Goal: Task Accomplishment & Management: Use online tool/utility

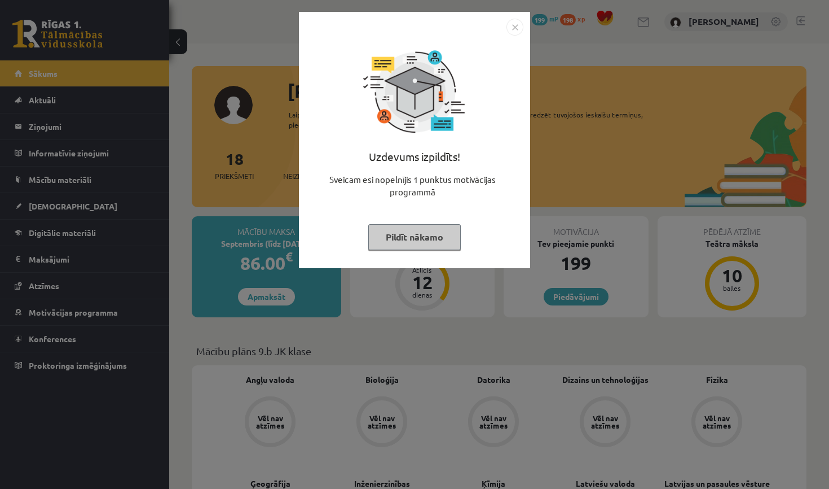
click at [513, 21] on img "Close" at bounding box center [515, 27] width 17 height 17
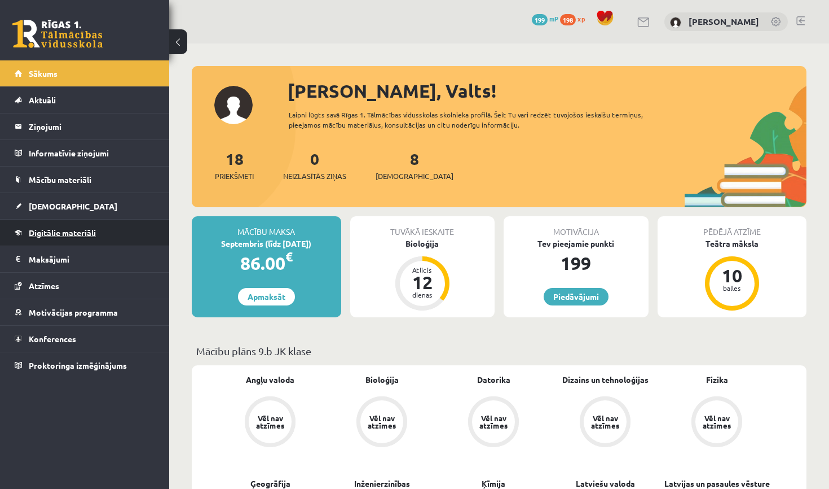
click at [72, 238] on link "Digitālie materiāli" at bounding box center [85, 232] width 140 height 26
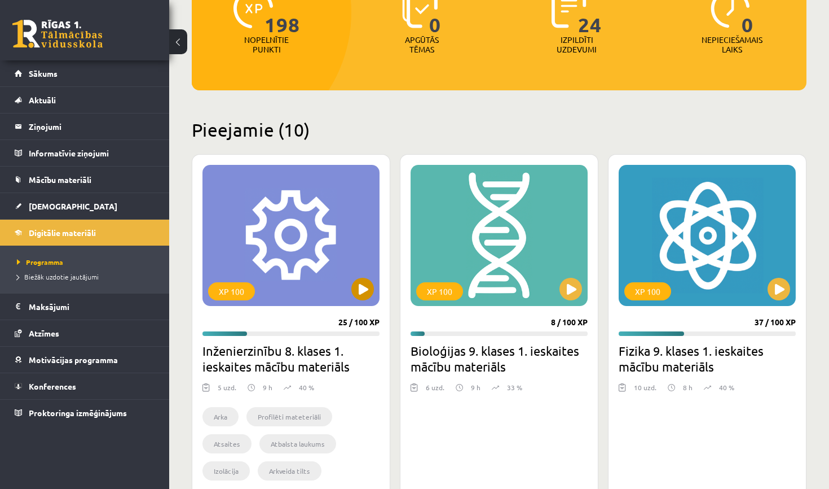
scroll to position [168, 0]
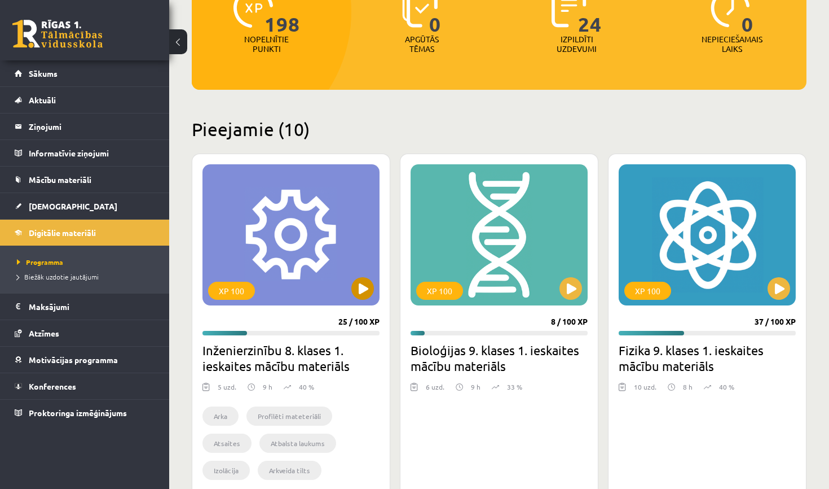
click at [361, 292] on button at bounding box center [362, 288] width 23 height 23
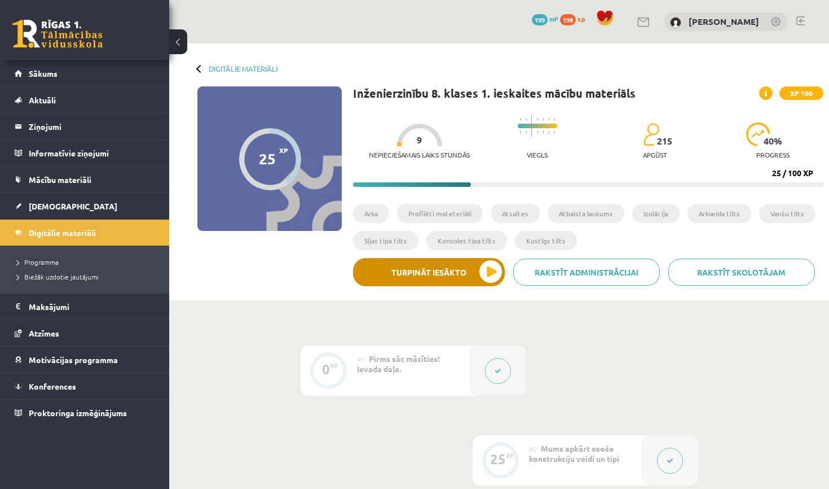
click at [482, 284] on button "Turpināt iesākto" at bounding box center [429, 272] width 152 height 28
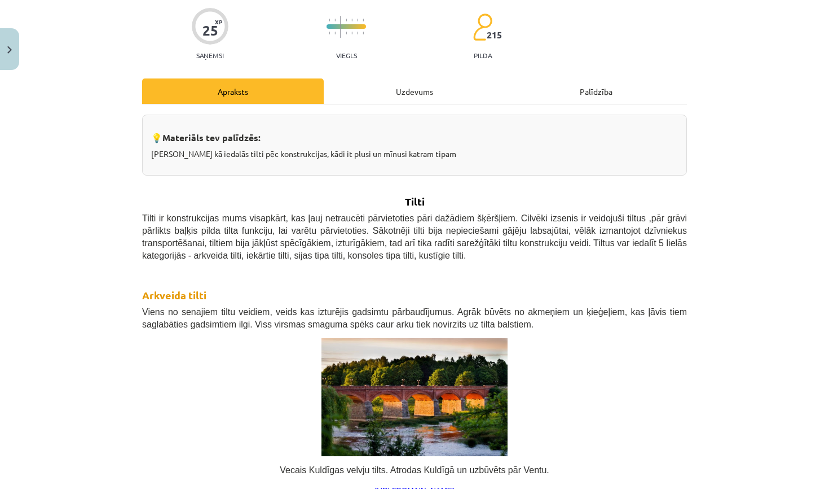
click at [413, 87] on div "Uzdevums" at bounding box center [415, 90] width 182 height 25
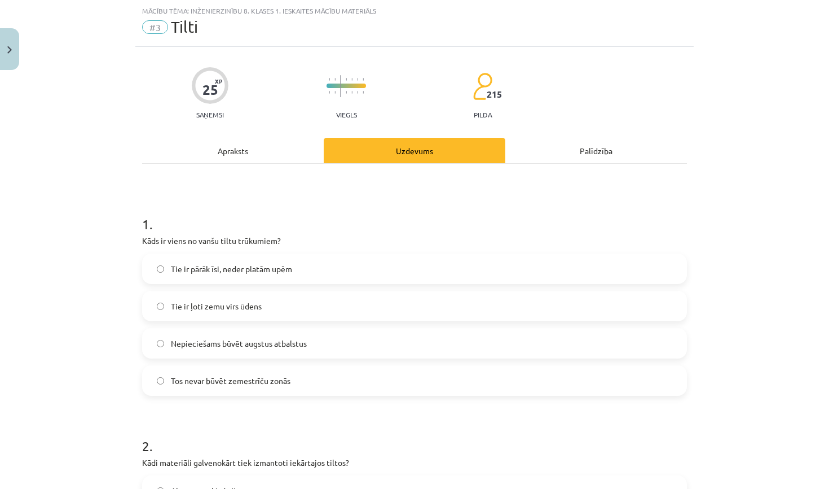
click at [292, 305] on label "Tie ir ļoti zemu virs ūdens" at bounding box center [414, 306] width 543 height 28
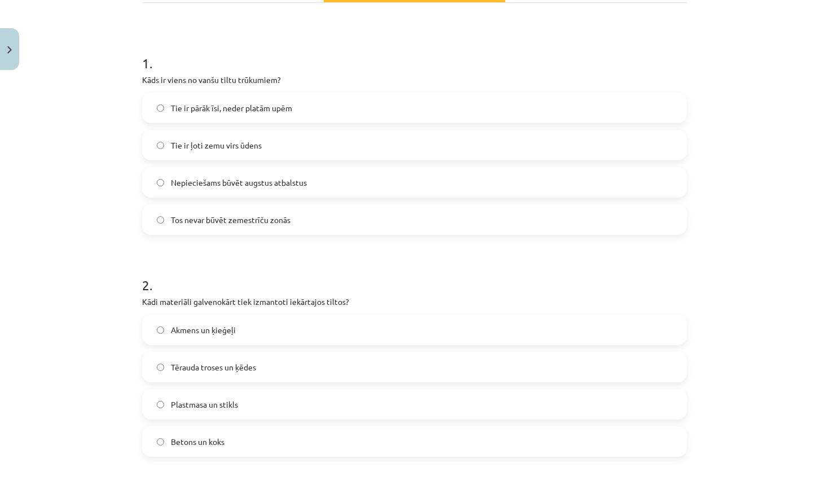
scroll to position [194, 0]
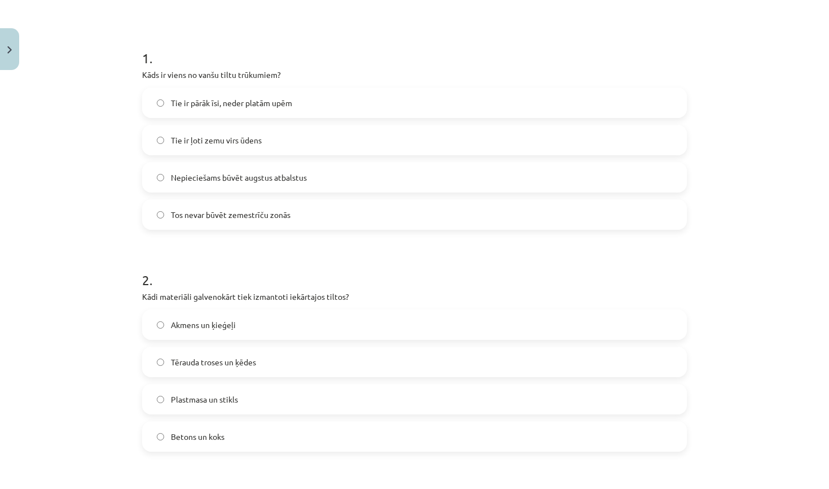
click at [252, 366] on span "Tērauda troses un ķēdes" at bounding box center [213, 362] width 85 height 12
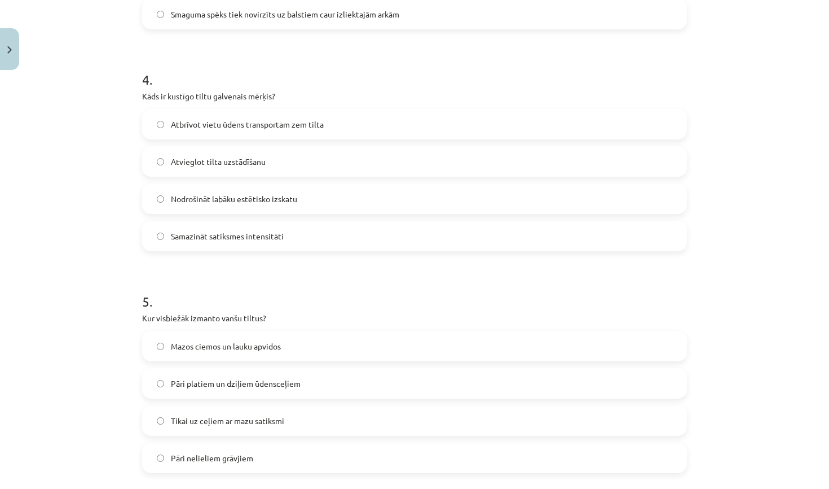
scroll to position [835, 0]
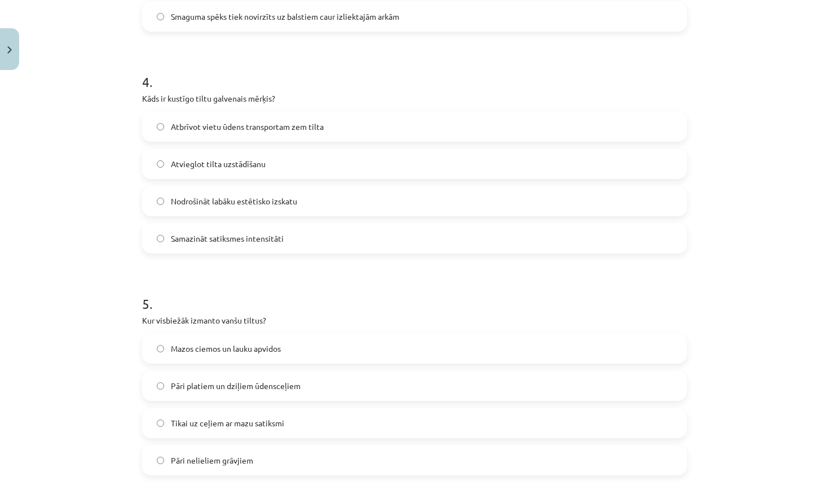
click at [287, 130] on span "Atbrīvot vietu ūdens transportam zem tilta" at bounding box center [247, 127] width 153 height 12
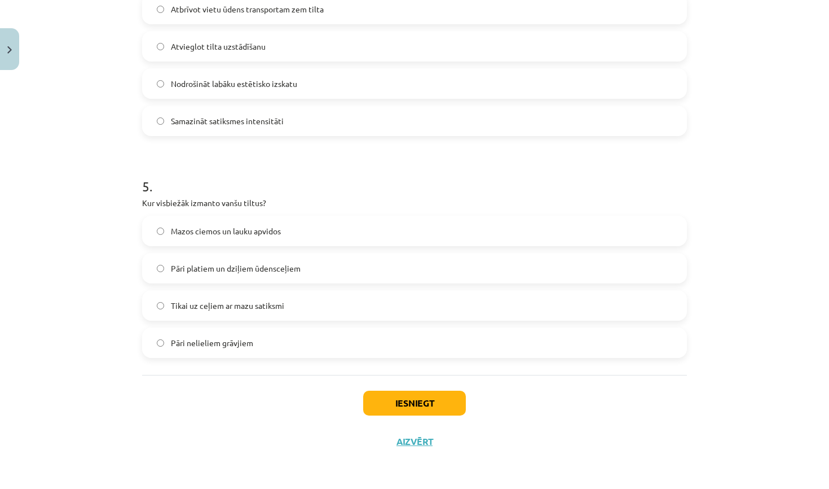
scroll to position [954, 0]
click at [298, 263] on span "Pāri platiem un dziļiem ūdensceļiem" at bounding box center [236, 268] width 130 height 12
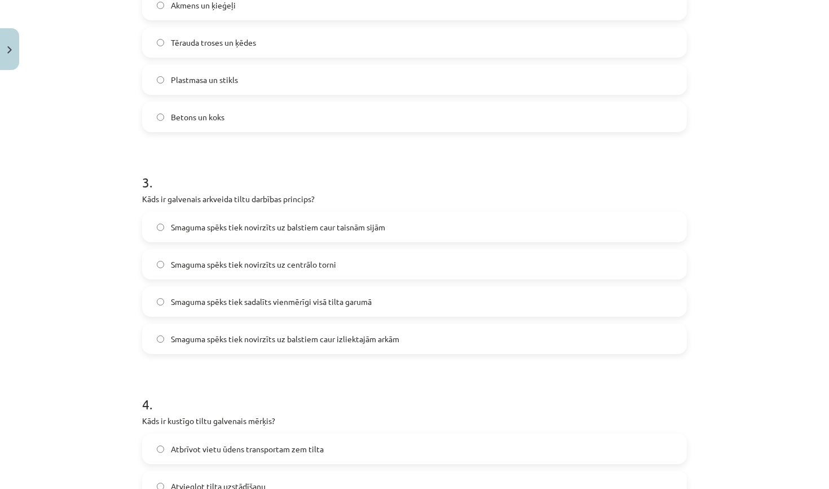
scroll to position [511, 0]
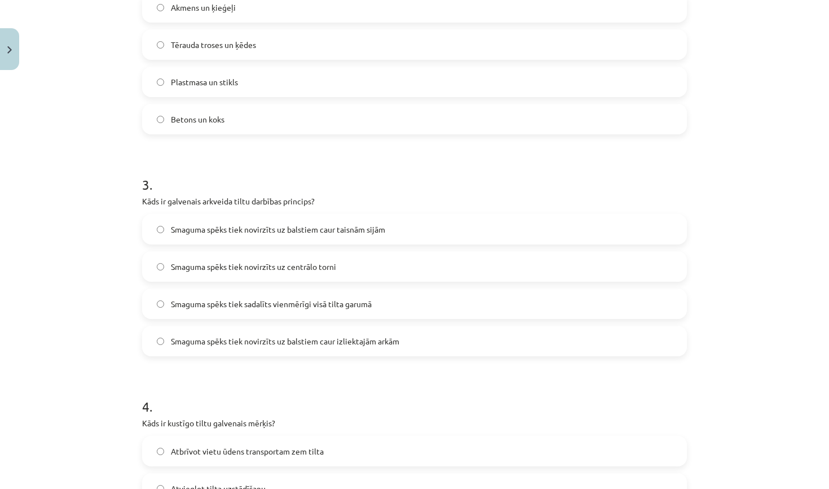
click at [324, 304] on span "Smaguma spēks tiek sadalīts vienmērīgi visā tilta garumā" at bounding box center [271, 304] width 201 height 12
click at [281, 339] on span "Smaguma spēks tiek novirzīts uz balstiem caur izliektajām arkām" at bounding box center [285, 341] width 228 height 12
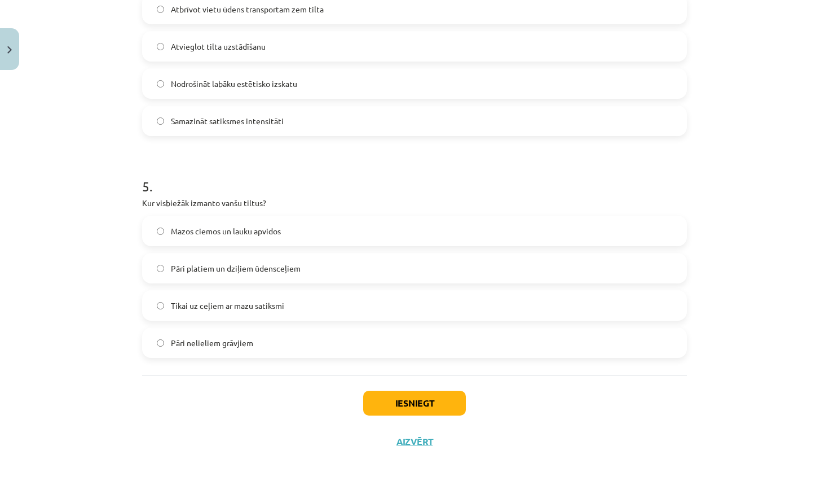
scroll to position [954, 0]
click at [397, 394] on button "Iesniegt" at bounding box center [414, 402] width 103 height 25
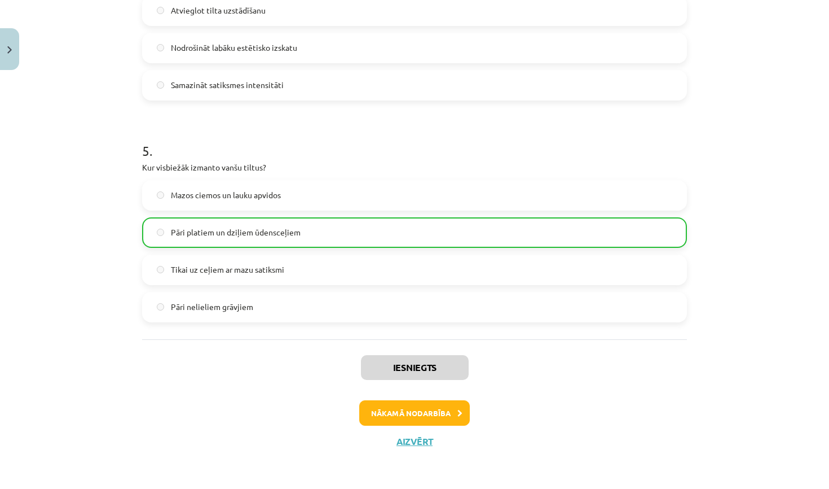
scroll to position [1042, 0]
click at [406, 410] on button "Nākamā nodarbība" at bounding box center [414, 413] width 111 height 26
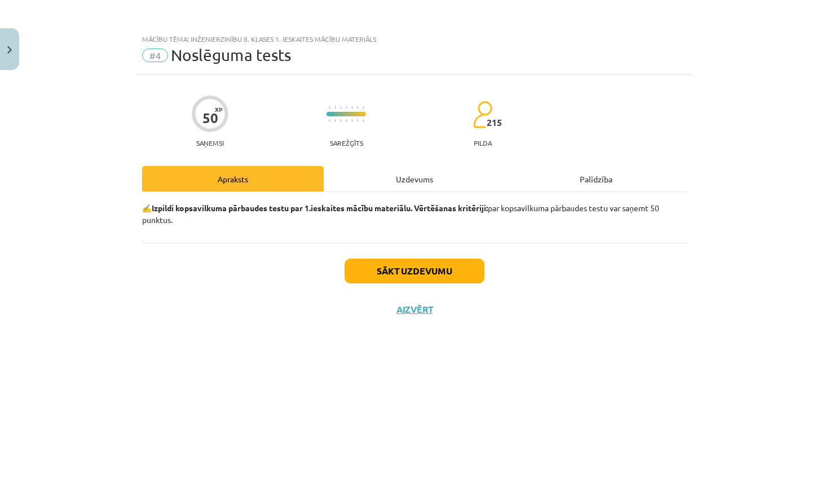
scroll to position [0, 0]
click at [442, 178] on div "Uzdevums" at bounding box center [415, 178] width 182 height 25
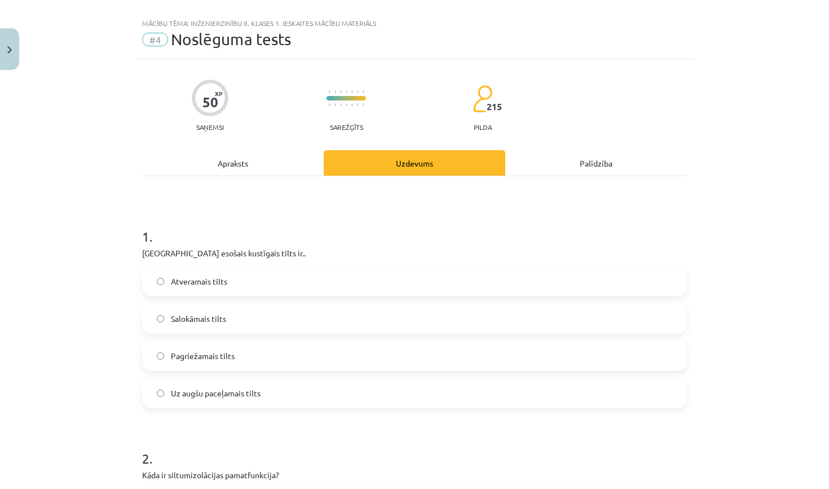
scroll to position [16, 0]
click at [381, 395] on label "Uz augšu paceļamais tilts" at bounding box center [414, 392] width 543 height 28
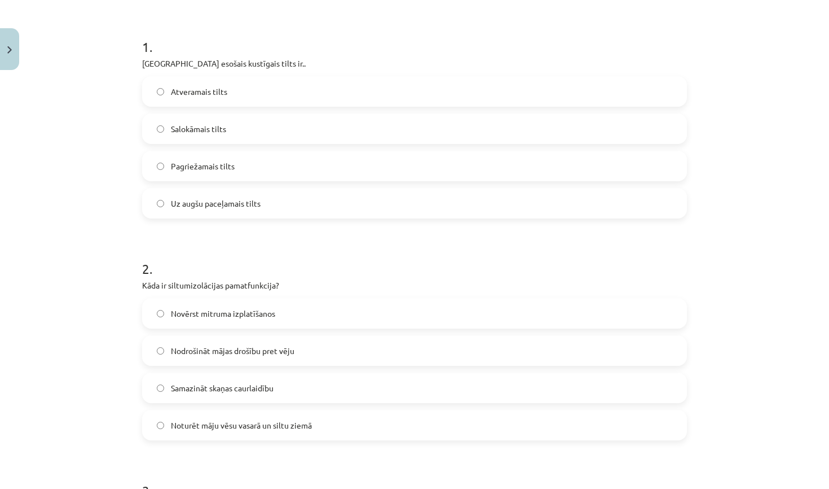
scroll to position [208, 0]
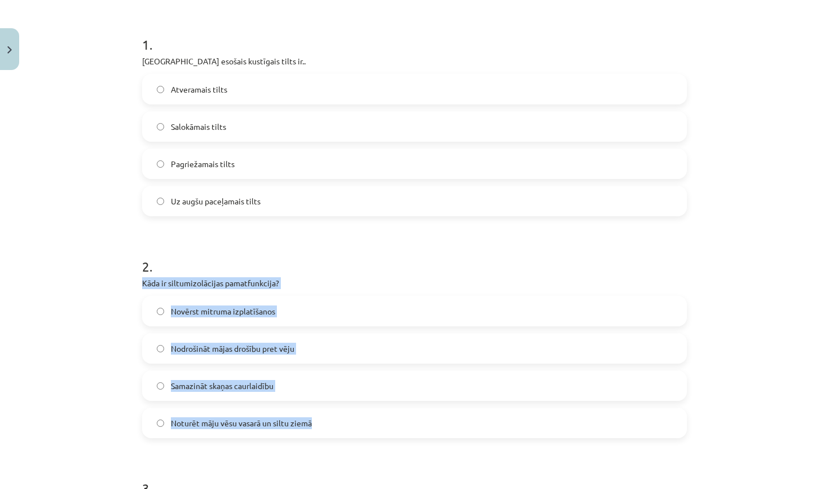
drag, startPoint x: 143, startPoint y: 281, endPoint x: 326, endPoint y: 426, distance: 233.7
click at [326, 426] on div "2 . Kāda ir siltumizolācijas pamatfunkcija? Novērst mitruma izplatīšanos Nodroš…" at bounding box center [414, 338] width 545 height 199
copy div "Kāda ir siltumizolācijas pamatfunkcija? Novērst mitruma izplatīšanos Nodrošināt…"
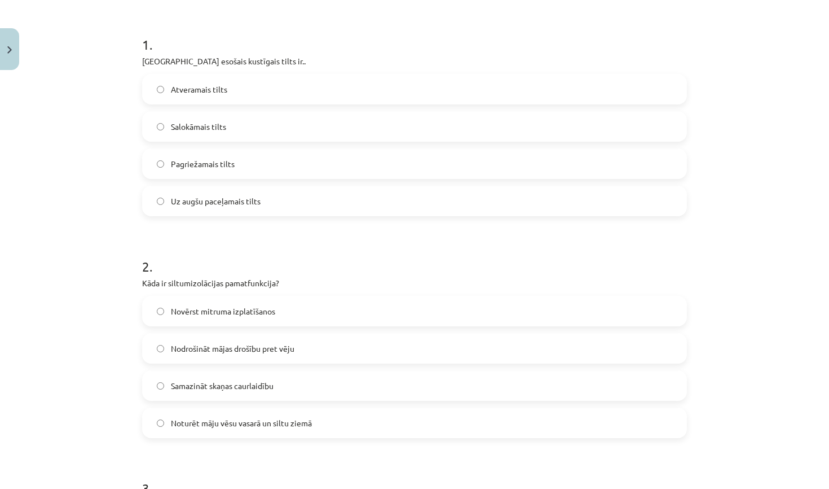
click at [338, 245] on h1 "2 ." at bounding box center [414, 256] width 545 height 35
click at [243, 421] on span "Noturēt māju vēsu vasarā un siltu ziemā" at bounding box center [241, 423] width 141 height 12
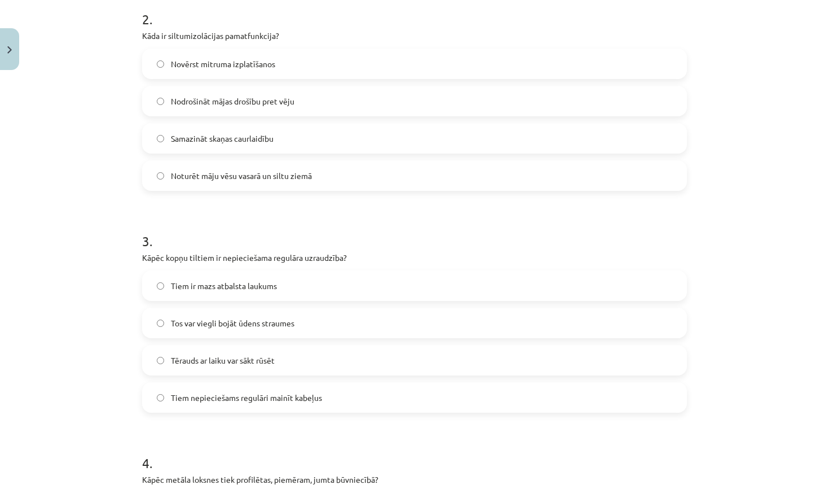
scroll to position [456, 0]
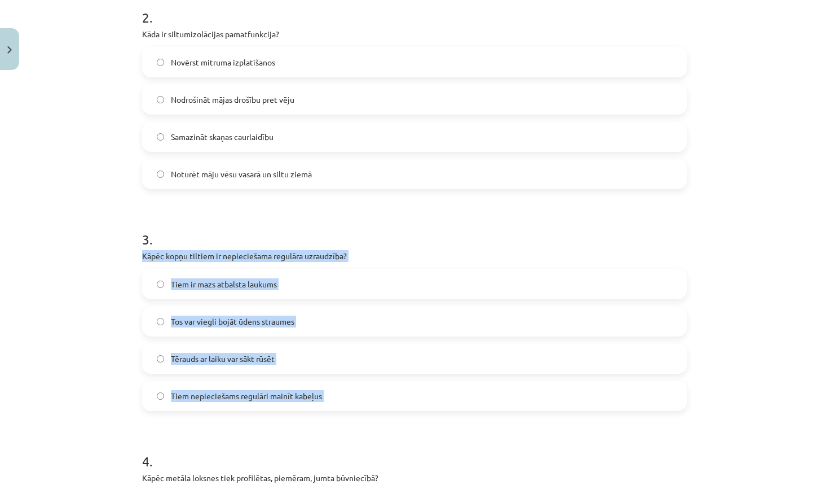
drag, startPoint x: 142, startPoint y: 254, endPoint x: 336, endPoint y: 413, distance: 250.8
copy div "Kāpēc kopņu tiltiem ir nepieciešama regulāra uzraudzība? Tiem ir mazs atbalsta …"
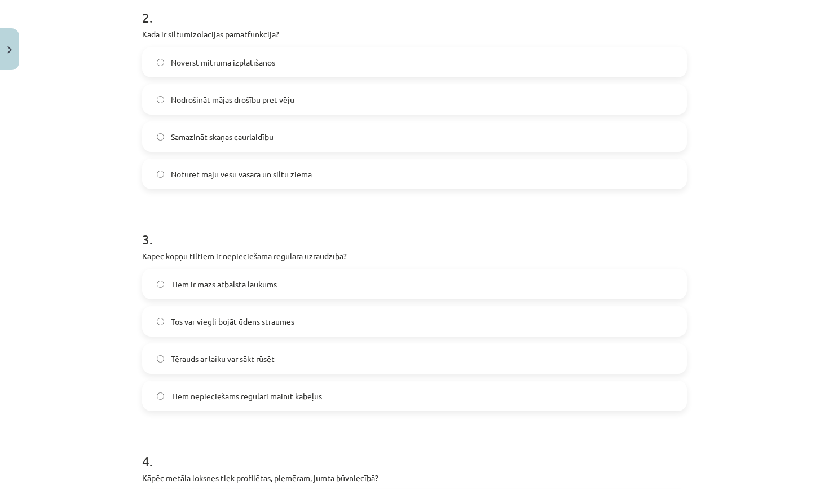
click at [369, 180] on label "Noturēt māju vēsu vasarā un siltu ziemā" at bounding box center [414, 174] width 543 height 28
click at [275, 359] on span "Tērauds ar laiku var sākt rūsēt" at bounding box center [223, 359] width 104 height 12
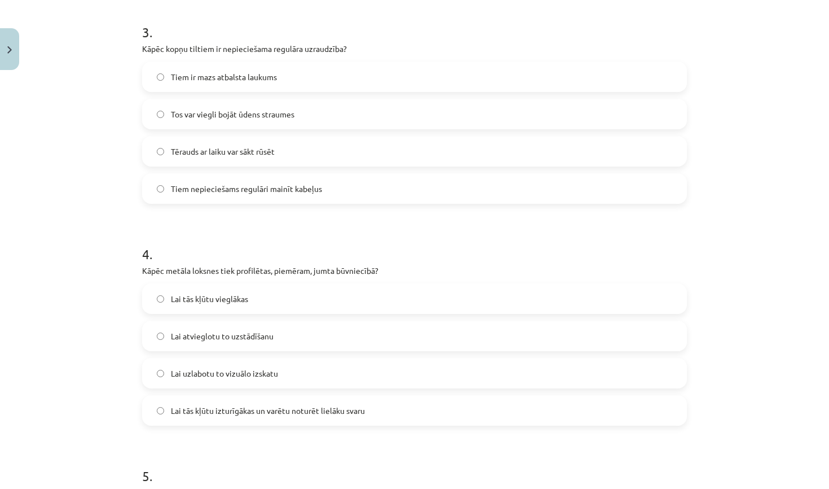
scroll to position [664, 0]
click at [269, 414] on span "Lai tās kļūtu izturīgākas un varētu noturēt lielāku svaru" at bounding box center [268, 410] width 194 height 12
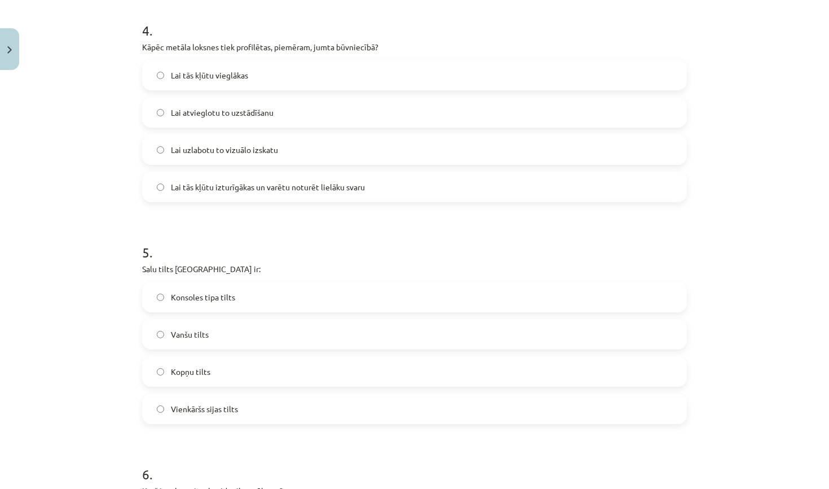
scroll to position [924, 0]
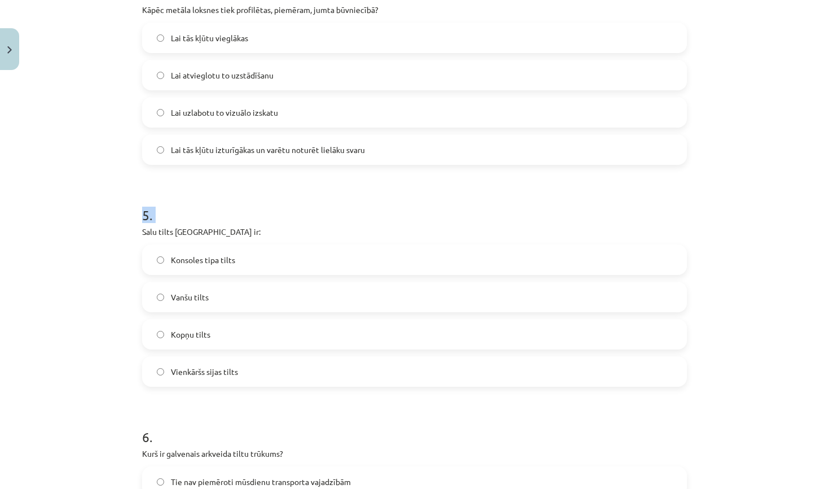
drag, startPoint x: 143, startPoint y: 233, endPoint x: 253, endPoint y: 201, distance: 114.4
click at [253, 201] on div "5 . Salu tilts Rīgā ir: Konsoles tipa tilts Vanšu tilts Kopņu tilts Vienkāršs s…" at bounding box center [414, 286] width 545 height 199
click at [253, 201] on h1 "5 ." at bounding box center [414, 204] width 545 height 35
click at [225, 304] on label "Vanšu tilts" at bounding box center [414, 297] width 543 height 28
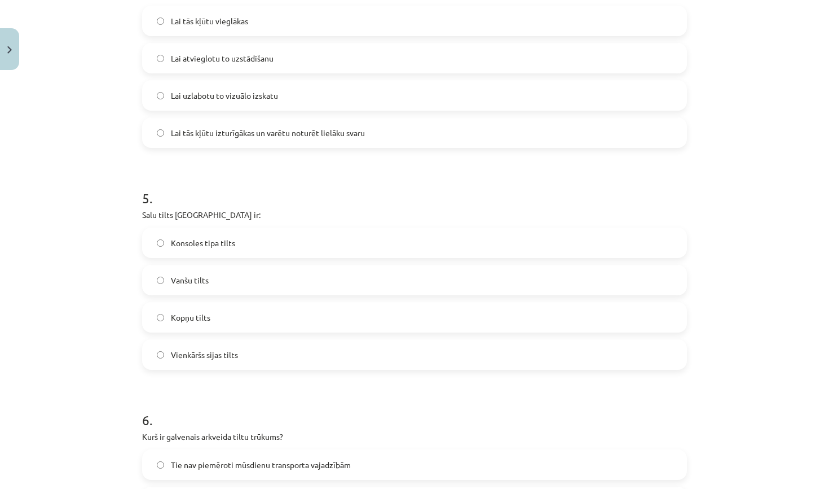
scroll to position [947, 0]
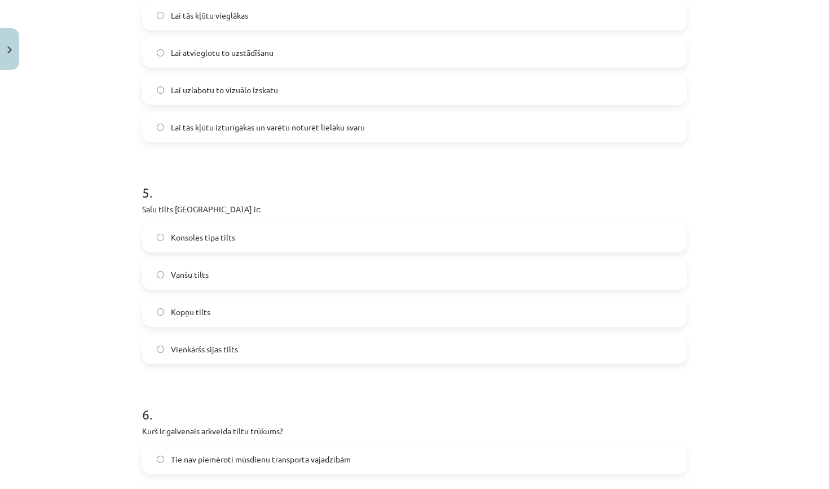
click at [232, 355] on label "Vienkāršs sijas tilts" at bounding box center [414, 349] width 543 height 28
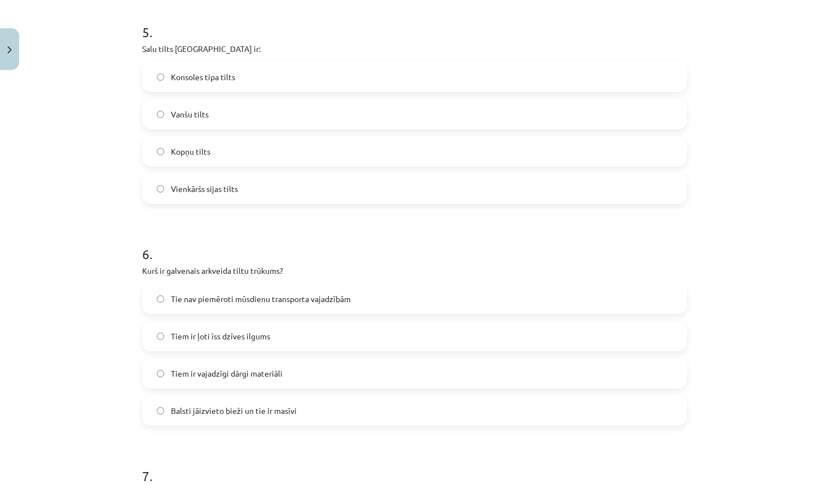
scroll to position [1109, 0]
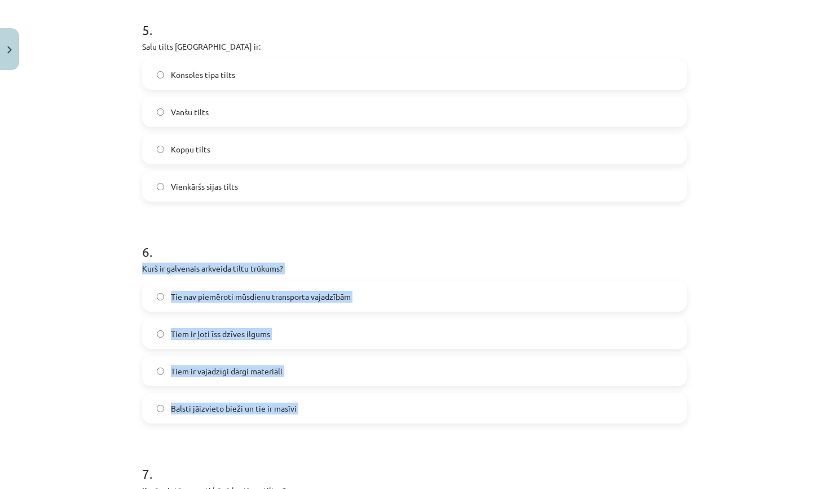
drag, startPoint x: 140, startPoint y: 266, endPoint x: 301, endPoint y: 431, distance: 229.8
click at [301, 431] on div "50 XP Saņemsi Sarežģīts 215 pilda Apraksts Uzdevums Palīdzība 1 . Liepājā esoša…" at bounding box center [414, 189] width 558 height 2447
copy div "Kurš ir galvenais arkveida tiltu trūkums? Tie nav piemēroti mūsdienu transporta…"
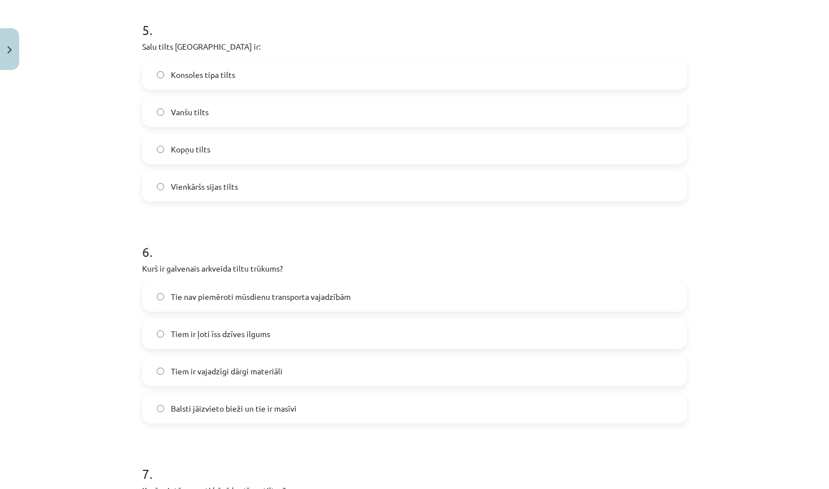
click at [332, 246] on h1 "6 ." at bounding box center [414, 241] width 545 height 35
click at [252, 412] on span "Balsti jāizvieto bieži un tie ir masīvi" at bounding box center [234, 408] width 126 height 12
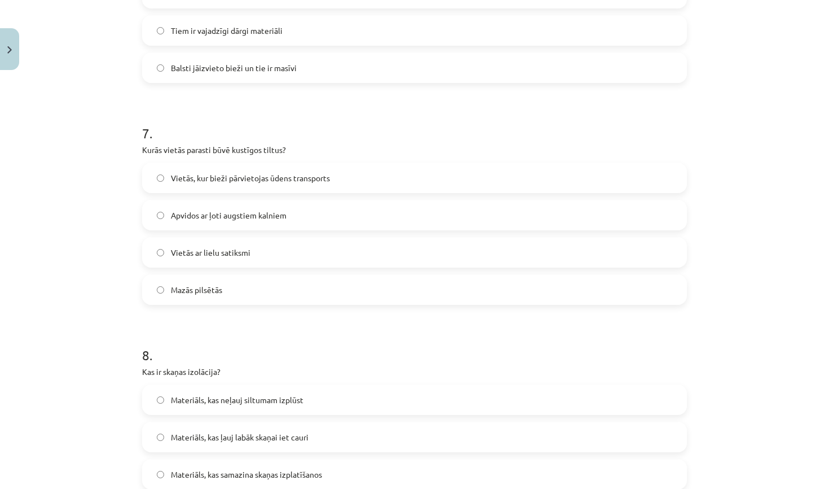
scroll to position [1467, 0]
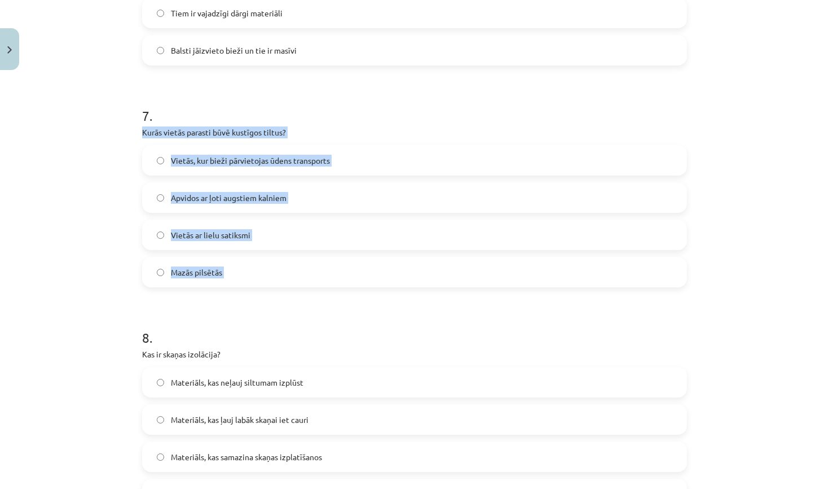
drag, startPoint x: 142, startPoint y: 131, endPoint x: 299, endPoint y: 290, distance: 223.4
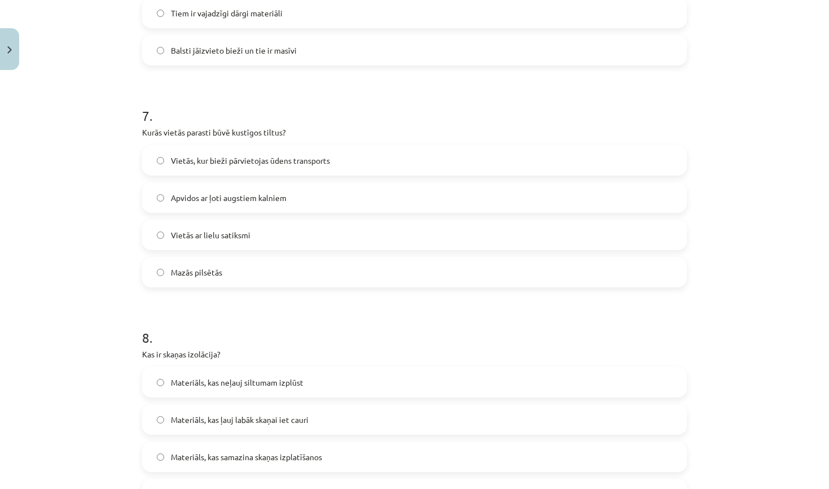
click at [296, 165] on span "Vietās, kur bieži pārvietojas ūdens transports" at bounding box center [250, 161] width 159 height 12
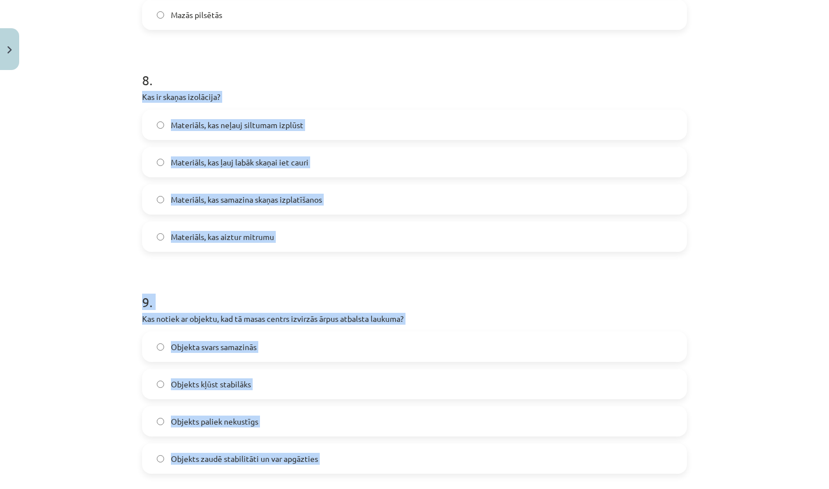
scroll to position [1743, 0]
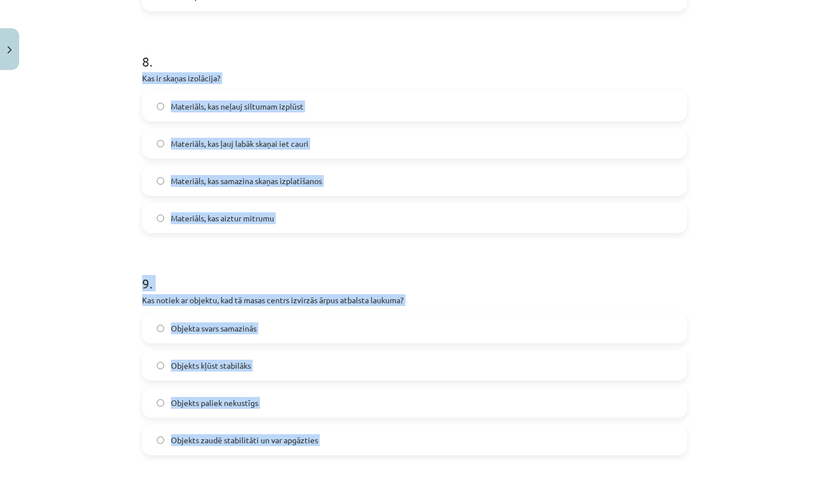
drag, startPoint x: 142, startPoint y: 182, endPoint x: 389, endPoint y: 479, distance: 386.9
copy form "Kas ir skaņas izolācija? Materiāls, kas neļauj siltumam izplūst Materiāls, kas …"
click at [344, 190] on label "Materiāls, kas samazina skaņas izplatīšanos" at bounding box center [414, 180] width 543 height 28
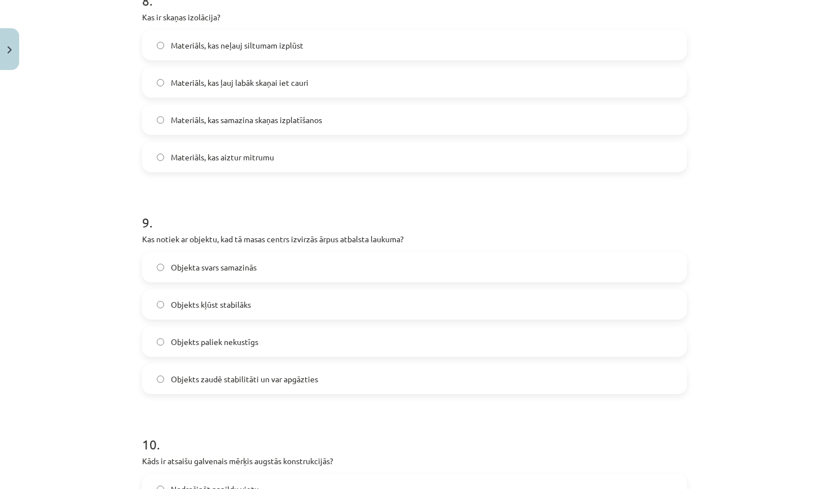
scroll to position [1804, 0]
click at [306, 379] on span "Objekts zaudē stabilitāti un var apgāzties" at bounding box center [244, 378] width 147 height 12
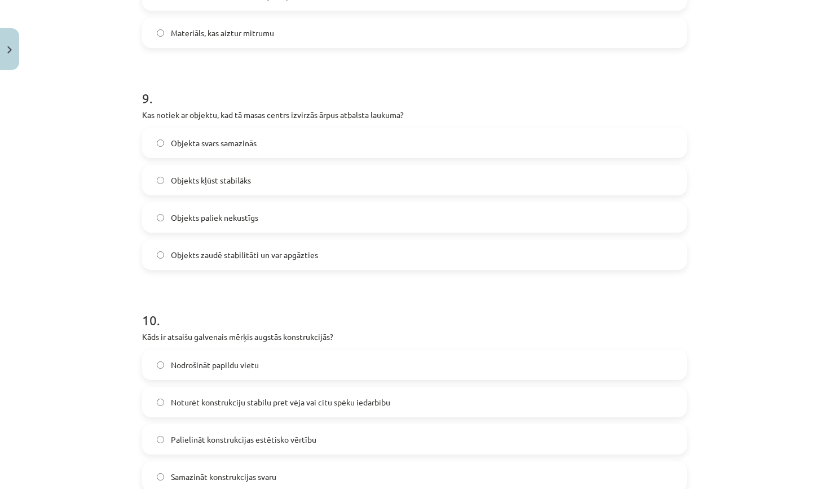
scroll to position [1933, 0]
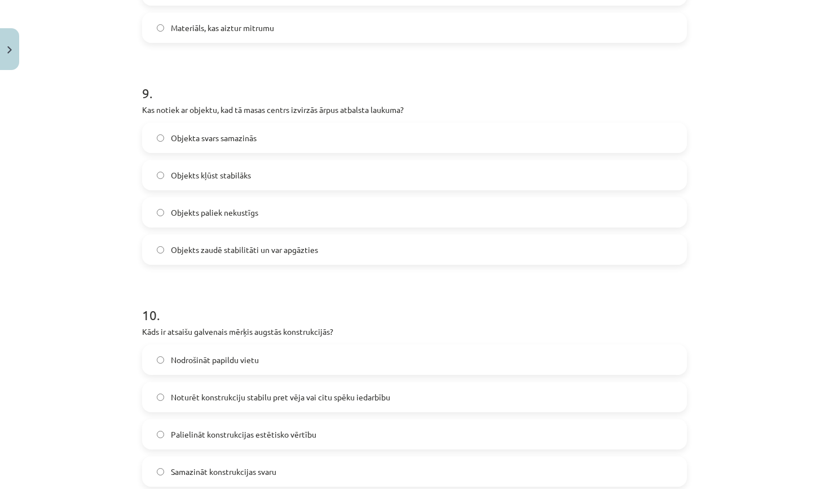
click at [297, 359] on label "Nodrošināt papildu vietu" at bounding box center [414, 359] width 543 height 28
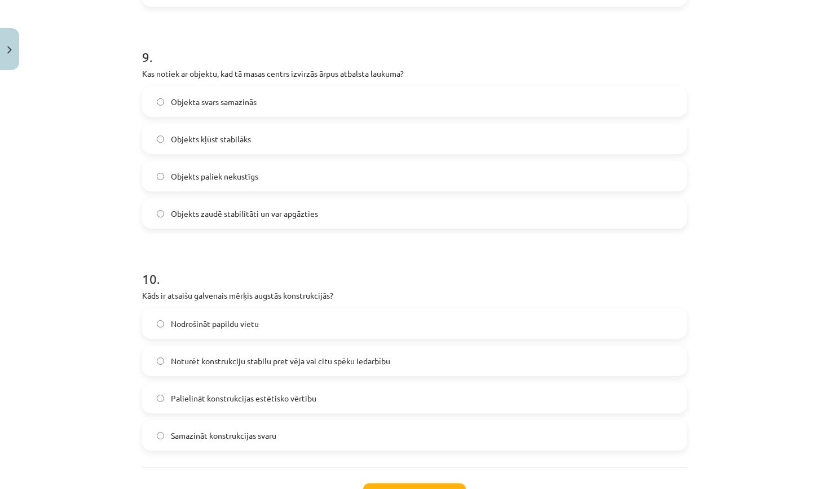
scroll to position [1971, 0]
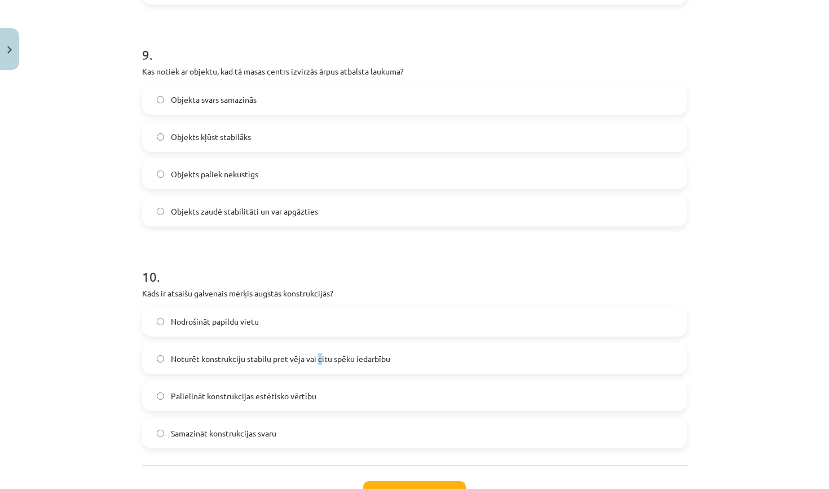
click at [320, 360] on span "Noturēt konstrukciju stabilu pret vēja vai citu spēku iedarbību" at bounding box center [280, 359] width 219 height 12
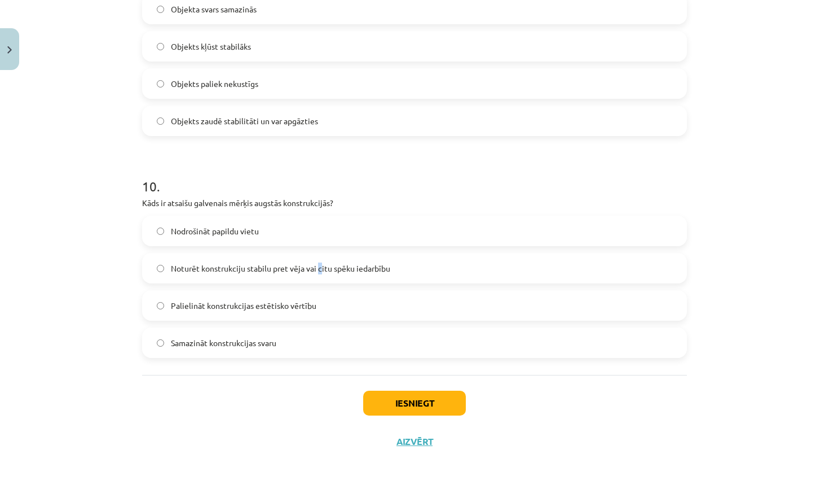
scroll to position [2063, 0]
click at [387, 404] on button "Iesniegt" at bounding box center [414, 402] width 103 height 25
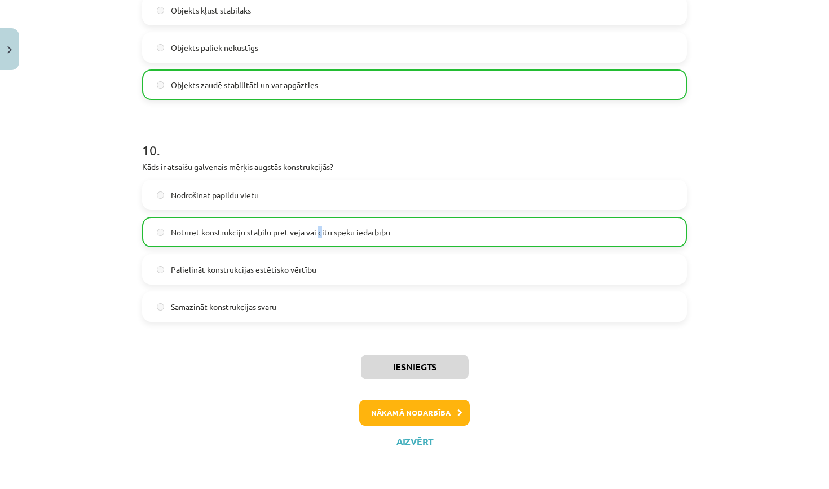
scroll to position [2098, 0]
click at [421, 418] on button "Nākamā nodarbība" at bounding box center [414, 412] width 111 height 26
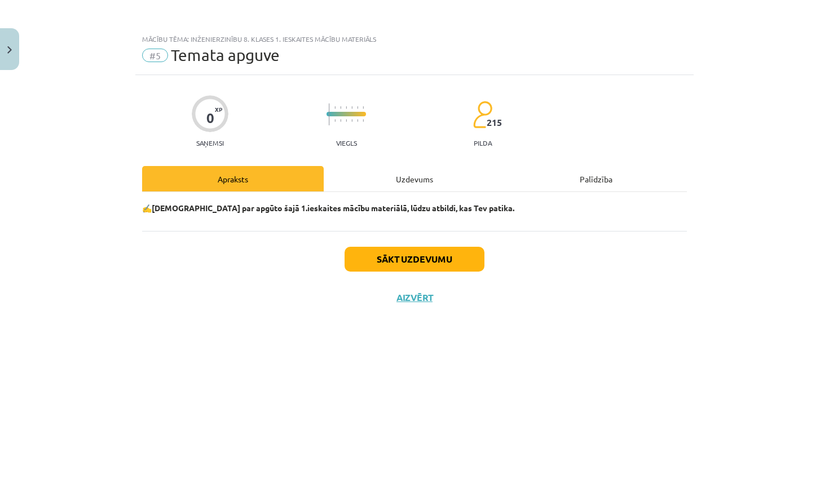
click at [406, 185] on div "Uzdevums" at bounding box center [415, 178] width 182 height 25
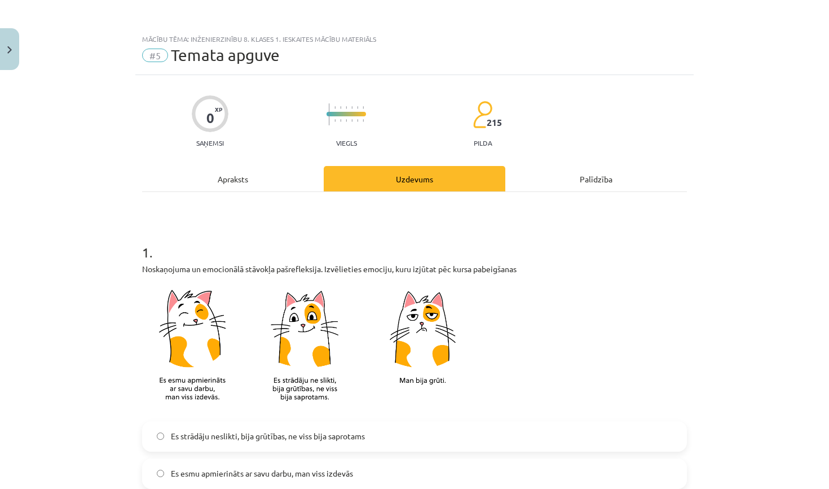
click at [281, 179] on div "Apraksts" at bounding box center [233, 178] width 182 height 25
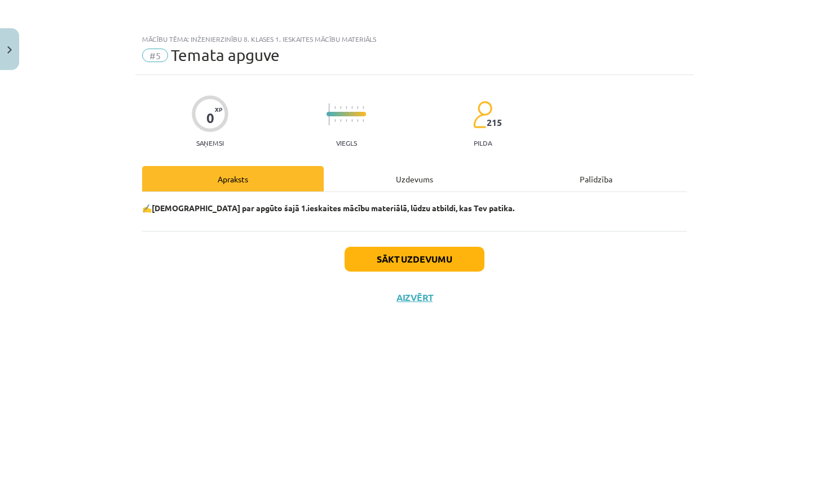
click at [387, 268] on button "Sākt uzdevumu" at bounding box center [415, 259] width 140 height 25
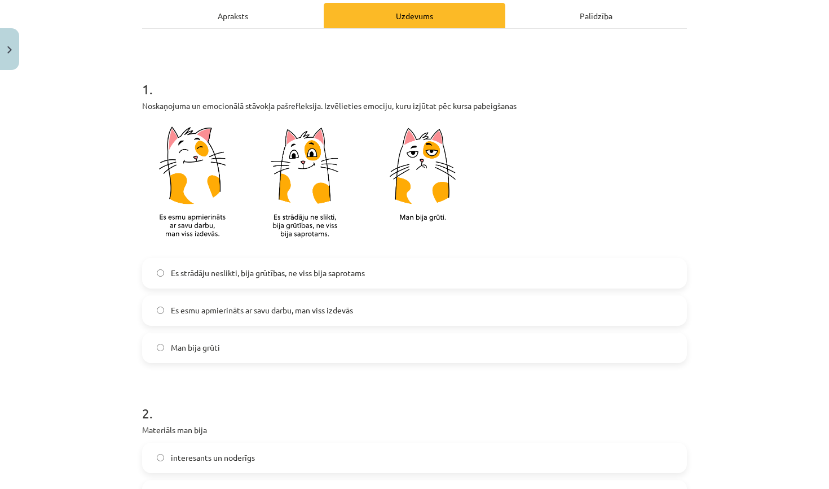
scroll to position [165, 0]
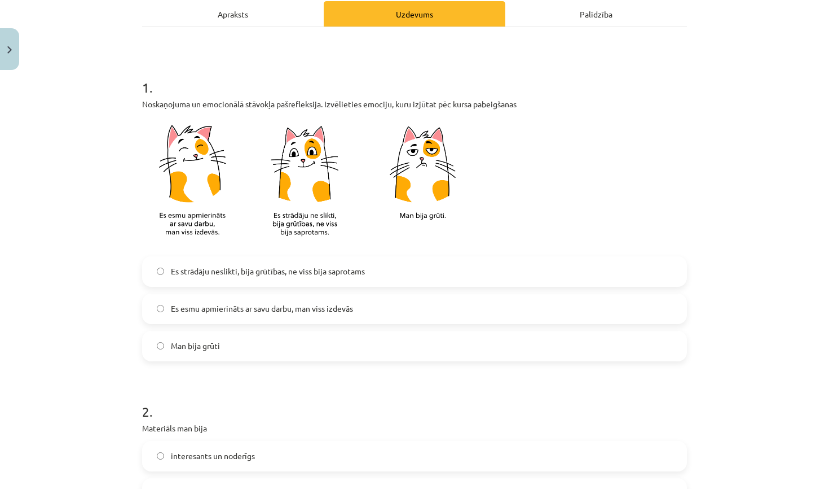
click at [324, 310] on span "Es esmu apmierināts ar savu darbu, man viss izdevās" at bounding box center [262, 308] width 182 height 12
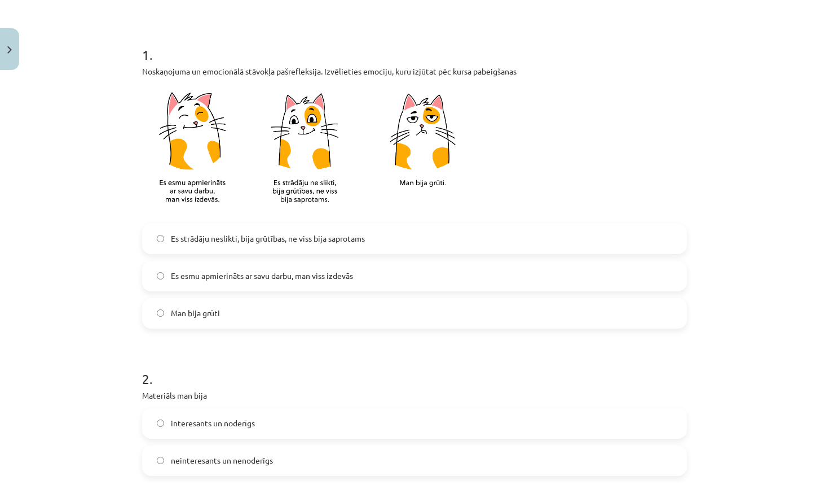
scroll to position [201, 0]
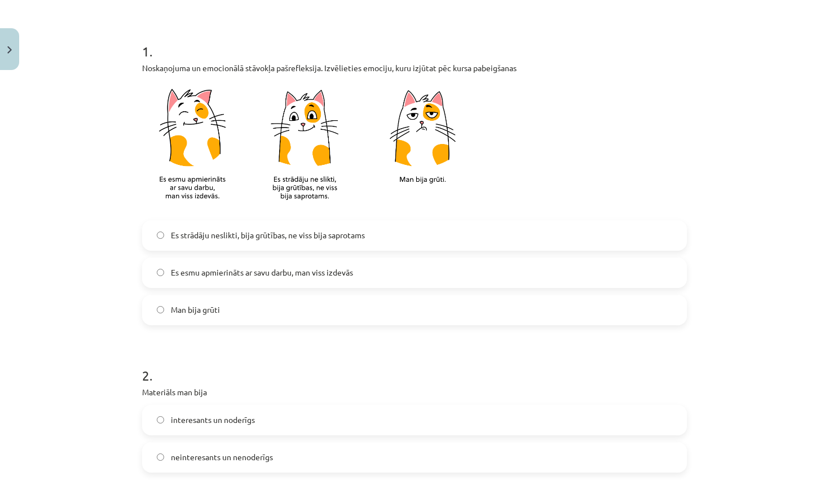
click at [354, 239] on span "Es strādāju neslikti, bija grūtības, ne viss bija saprotams" at bounding box center [268, 235] width 194 height 12
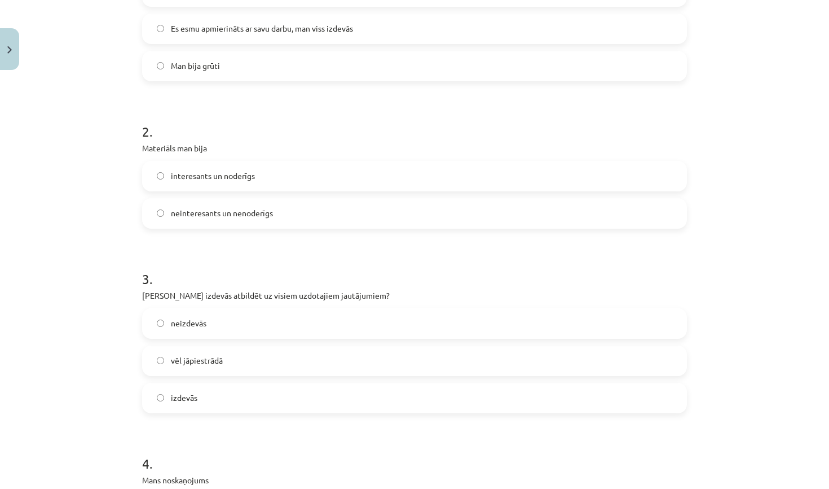
scroll to position [445, 0]
click at [340, 173] on label "interesants un noderīgs" at bounding box center [414, 175] width 543 height 28
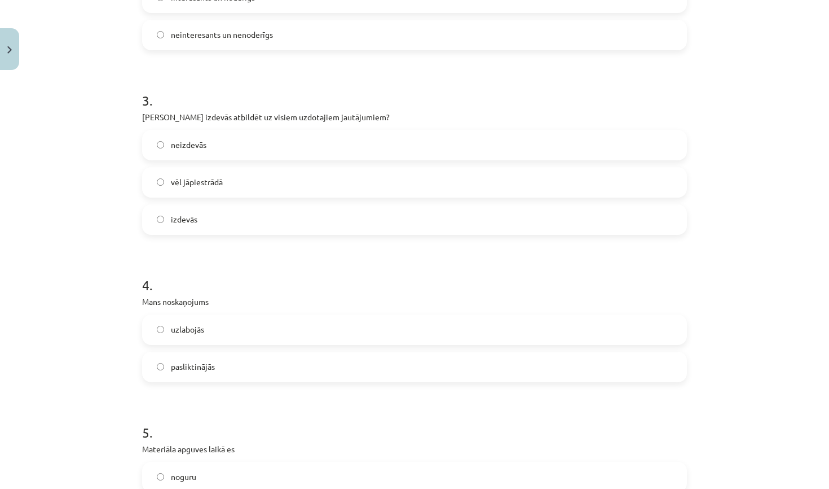
scroll to position [622, 0]
click at [263, 219] on label "izdevās" at bounding box center [414, 220] width 543 height 28
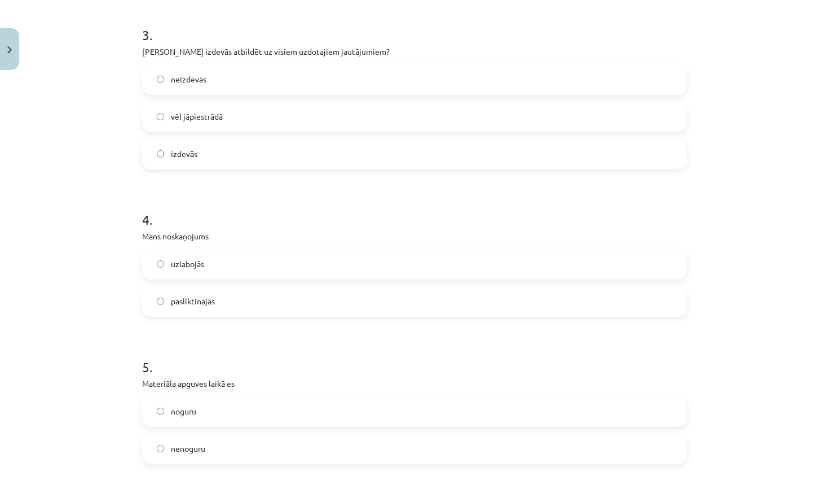
scroll to position [707, 0]
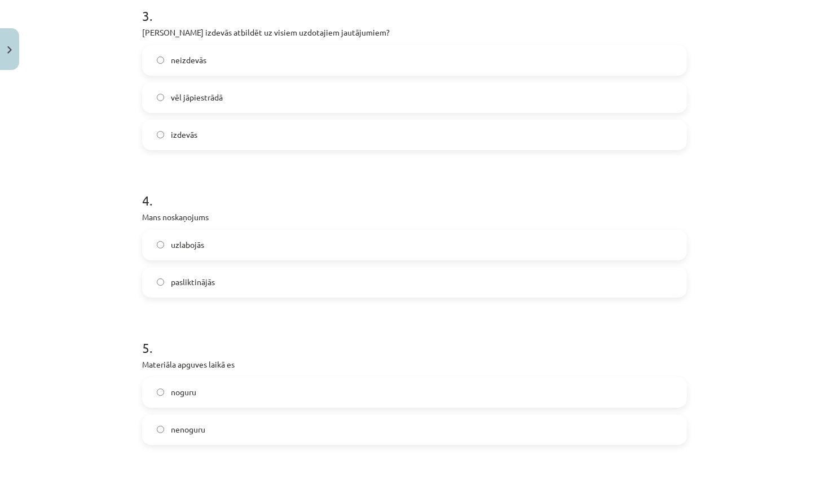
click at [253, 251] on label "uzlabojās" at bounding box center [414, 245] width 543 height 28
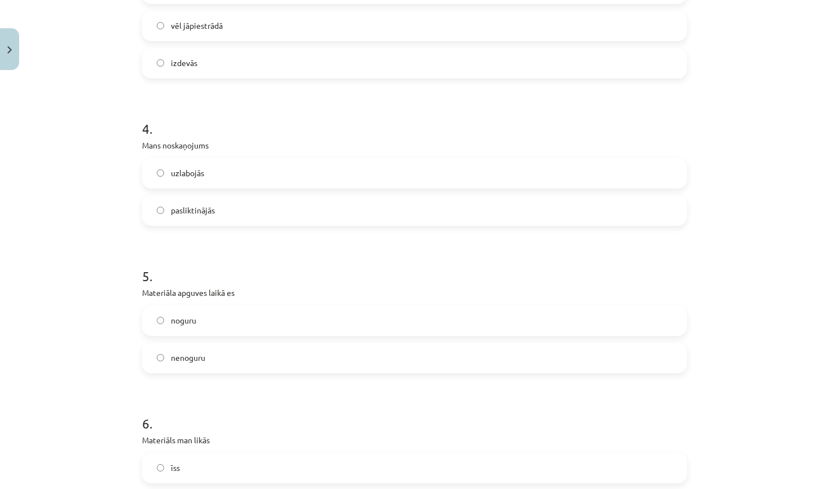
scroll to position [782, 0]
click at [226, 357] on label "nenoguru" at bounding box center [414, 355] width 543 height 28
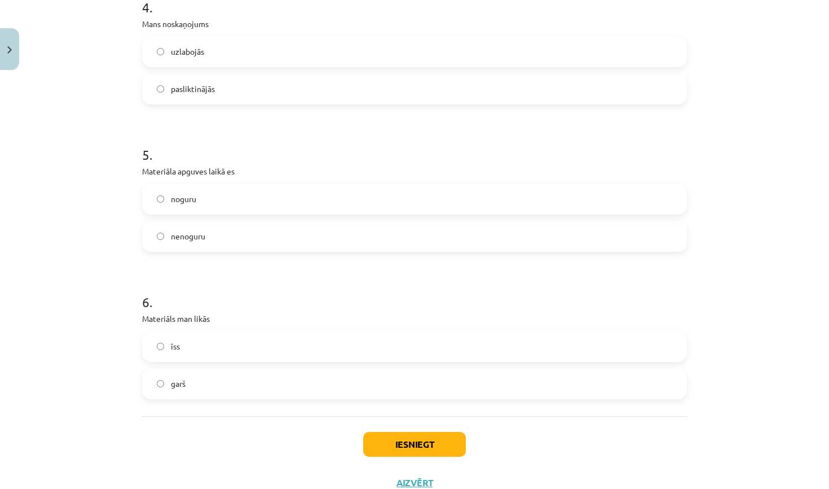
scroll to position [903, 0]
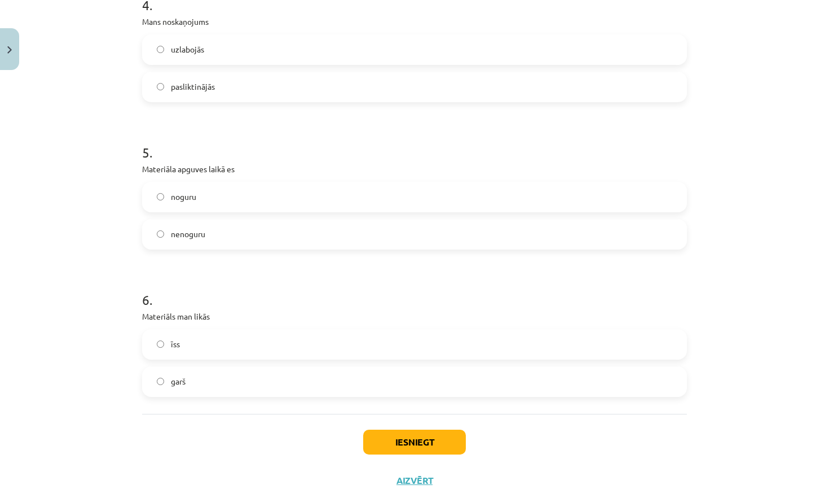
click at [232, 354] on label "īss" at bounding box center [414, 344] width 543 height 28
click at [411, 442] on button "Iesniegt" at bounding box center [414, 441] width 103 height 25
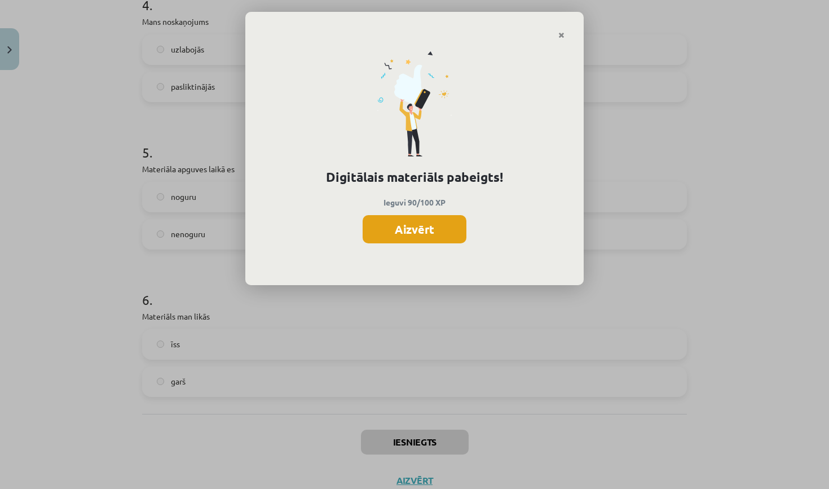
click at [413, 227] on button "Aizvērt" at bounding box center [415, 229] width 104 height 28
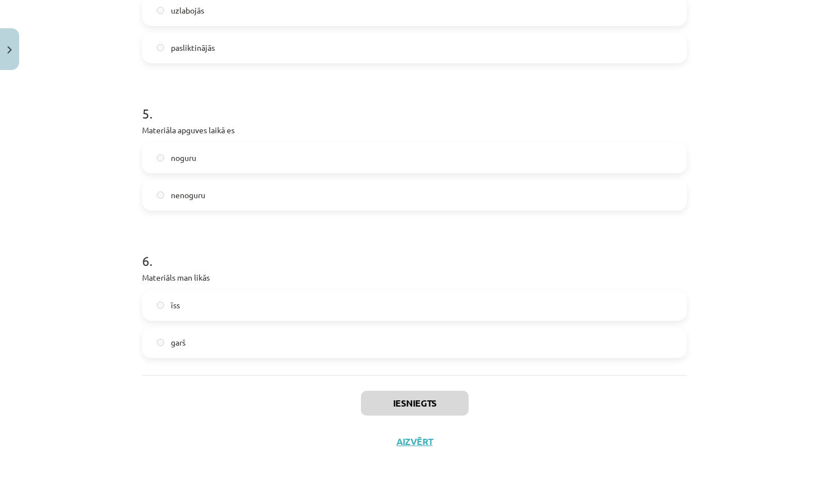
scroll to position [943, 0]
click at [407, 441] on button "Aizvērt" at bounding box center [414, 440] width 43 height 11
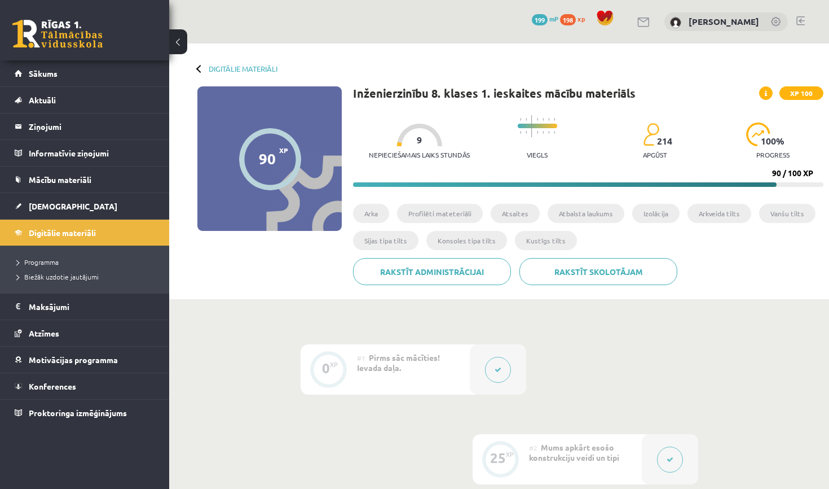
click at [207, 45] on div "Digitālie materiāli 90 XP XP 100 90 / 100 XP Inženierzinību 8. klases 1. ieskai…" at bounding box center [499, 171] width 660 height 256
click at [93, 82] on link "Sākums" at bounding box center [85, 73] width 140 height 26
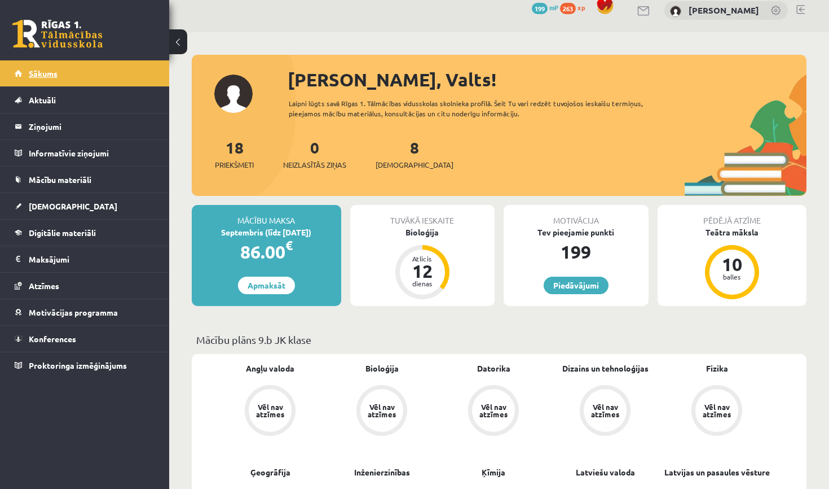
scroll to position [34, 0]
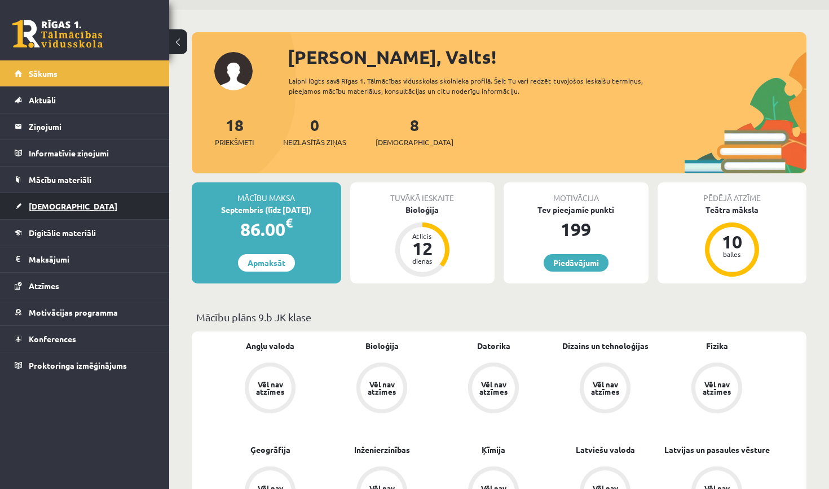
click at [61, 206] on span "[DEMOGRAPHIC_DATA]" at bounding box center [73, 206] width 89 height 10
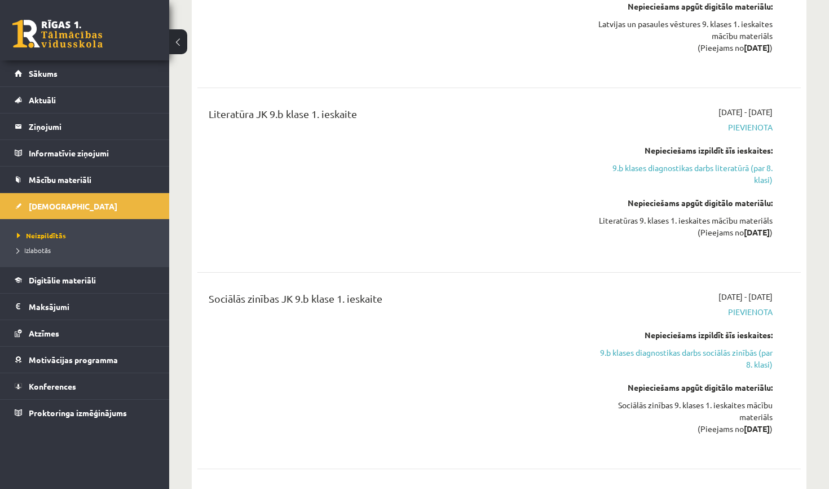
scroll to position [1216, 0]
click at [98, 275] on link "Digitālie materiāli" at bounding box center [85, 280] width 140 height 26
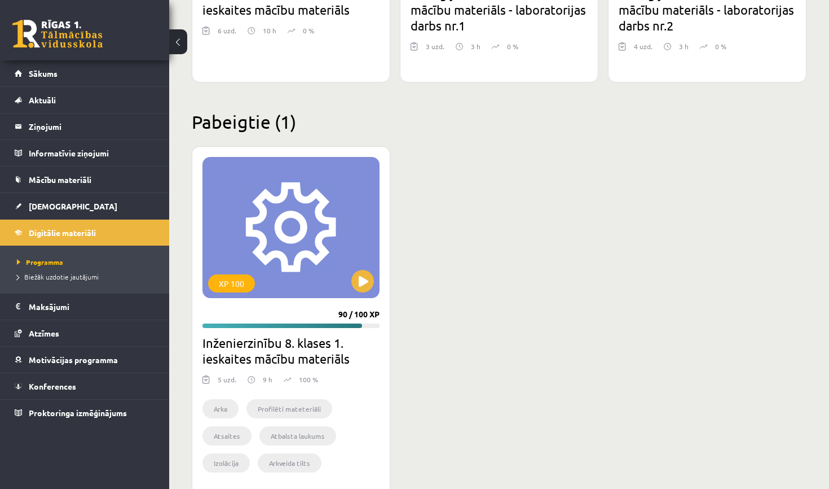
scroll to position [1079, 0]
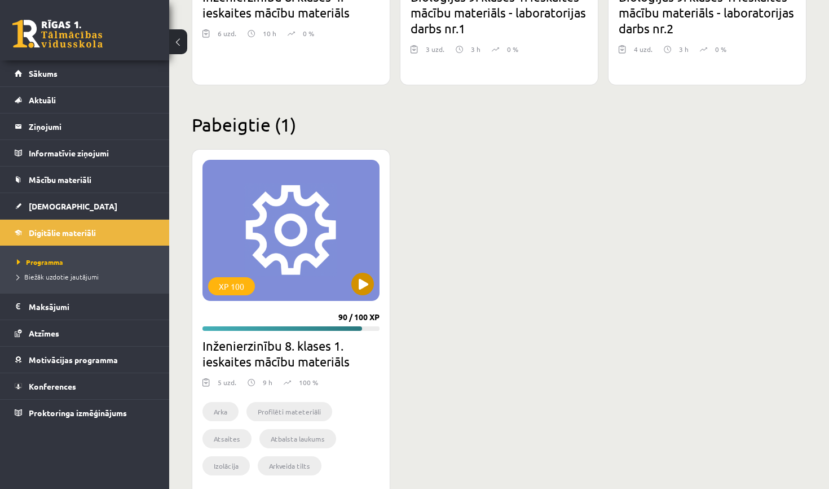
click at [369, 280] on button at bounding box center [362, 283] width 23 height 23
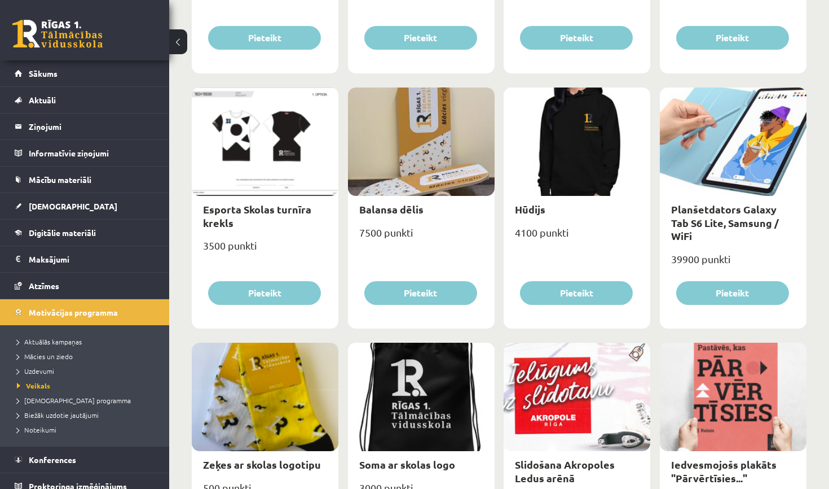
scroll to position [608, 0]
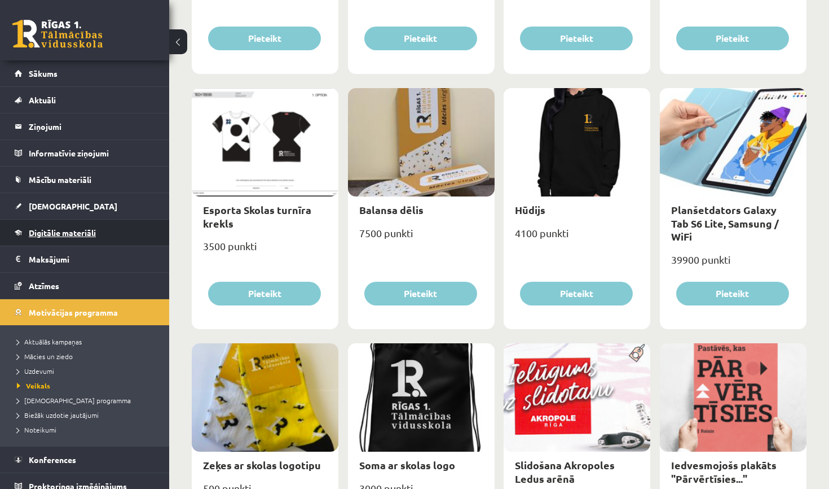
click at [81, 233] on span "Digitālie materiāli" at bounding box center [62, 232] width 67 height 10
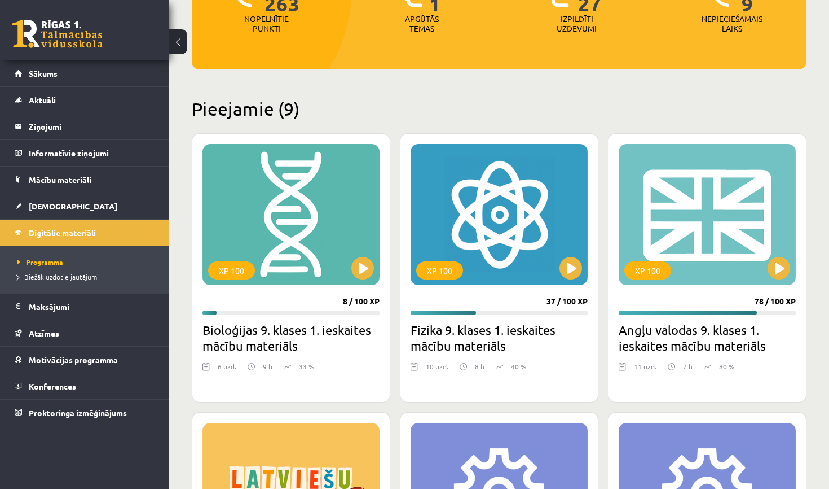
scroll to position [192, 0]
